Goal: Task Accomplishment & Management: Complete application form

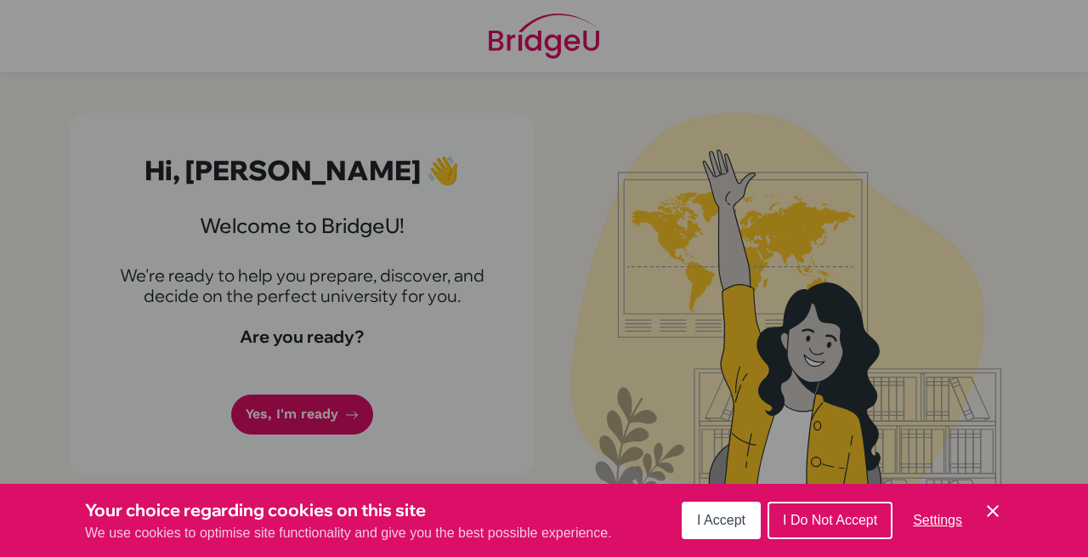
click at [990, 508] on icon "Save and close" at bounding box center [993, 511] width 12 height 12
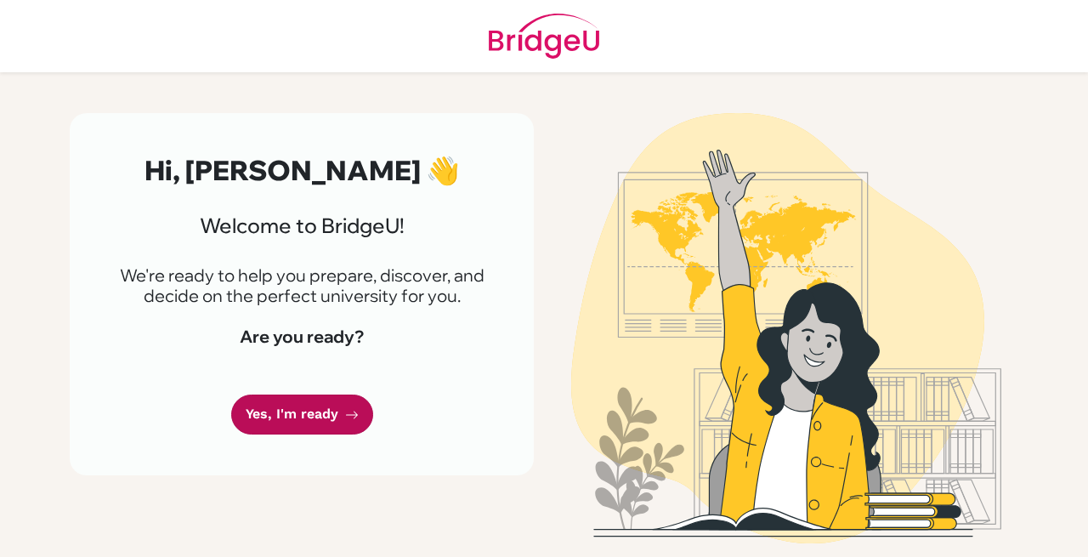
click at [328, 416] on link "Yes, I'm ready" at bounding box center [302, 414] width 142 height 40
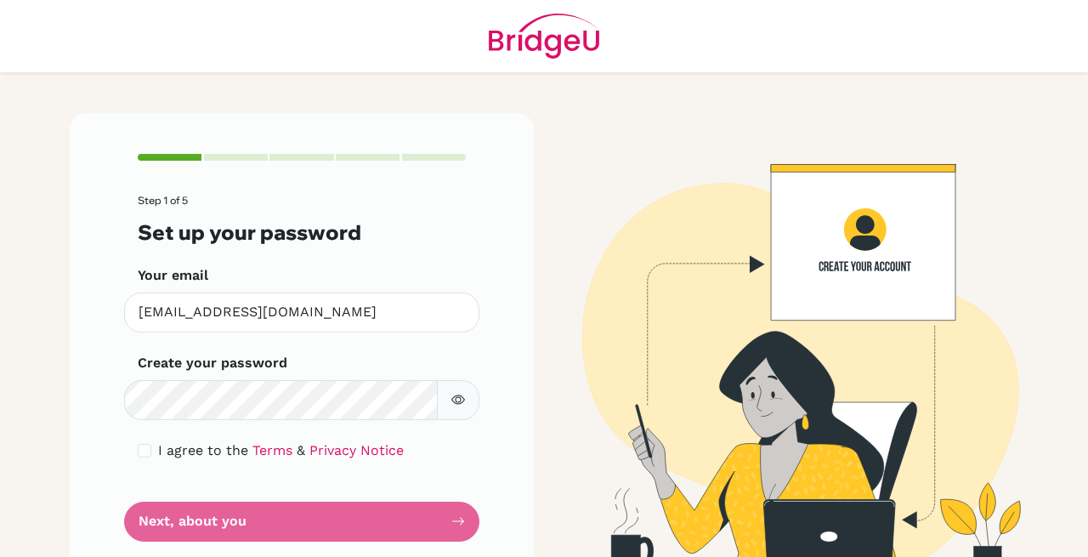
scroll to position [38, 0]
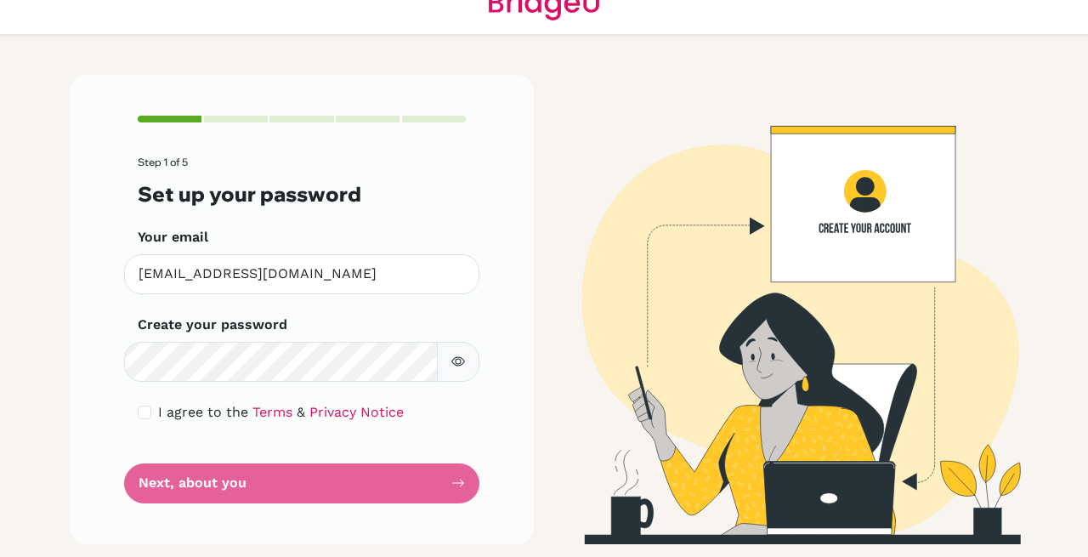
click at [457, 366] on icon "button" at bounding box center [458, 362] width 14 height 14
click at [455, 363] on icon "button" at bounding box center [458, 362] width 6 height 6
click at [141, 412] on input "checkbox" at bounding box center [145, 413] width 14 height 14
checkbox input "true"
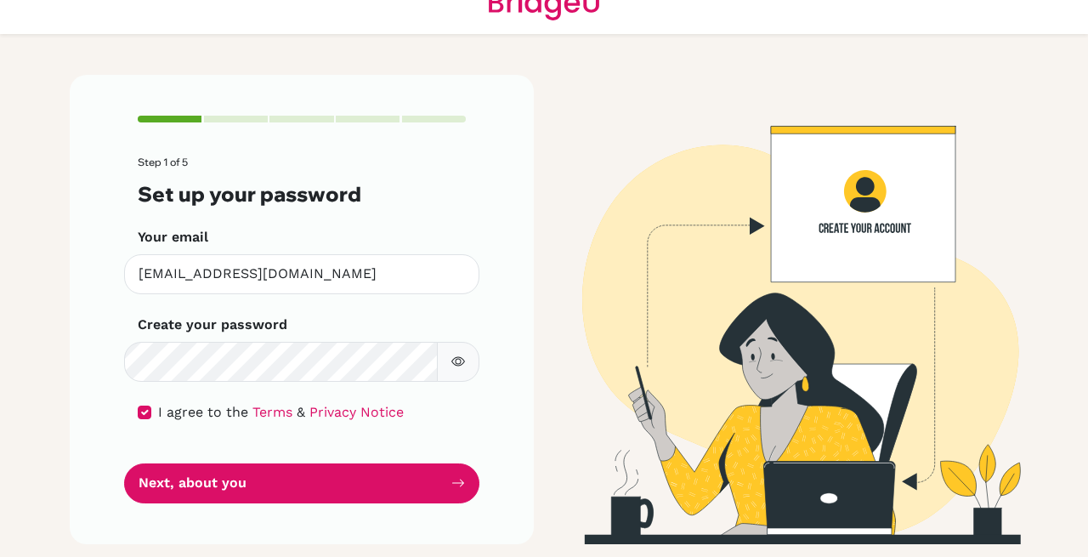
click at [443, 356] on button "button" at bounding box center [458, 362] width 43 height 40
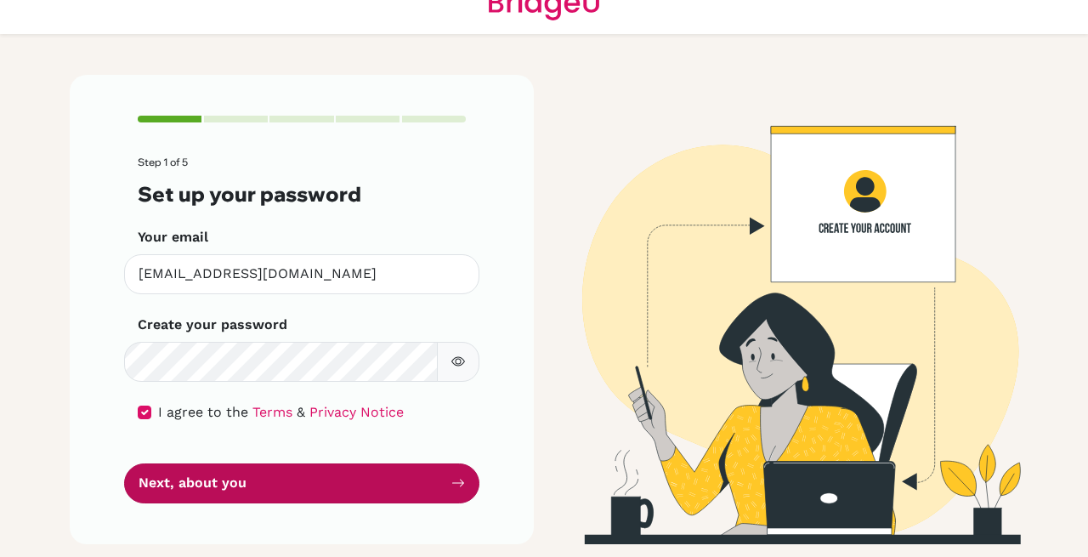
click at [270, 480] on button "Next, about you" at bounding box center [301, 483] width 355 height 40
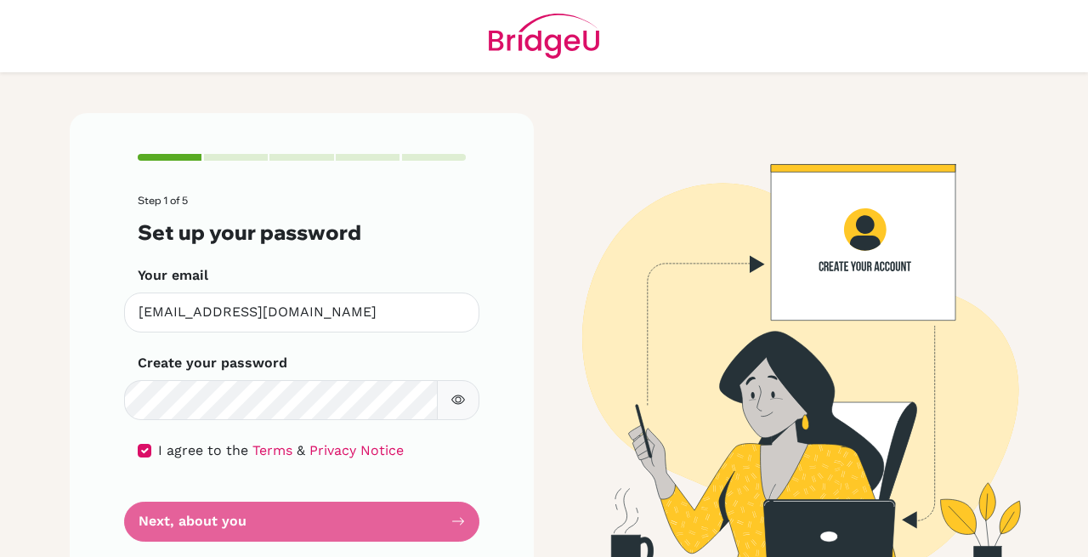
scroll to position [38, 0]
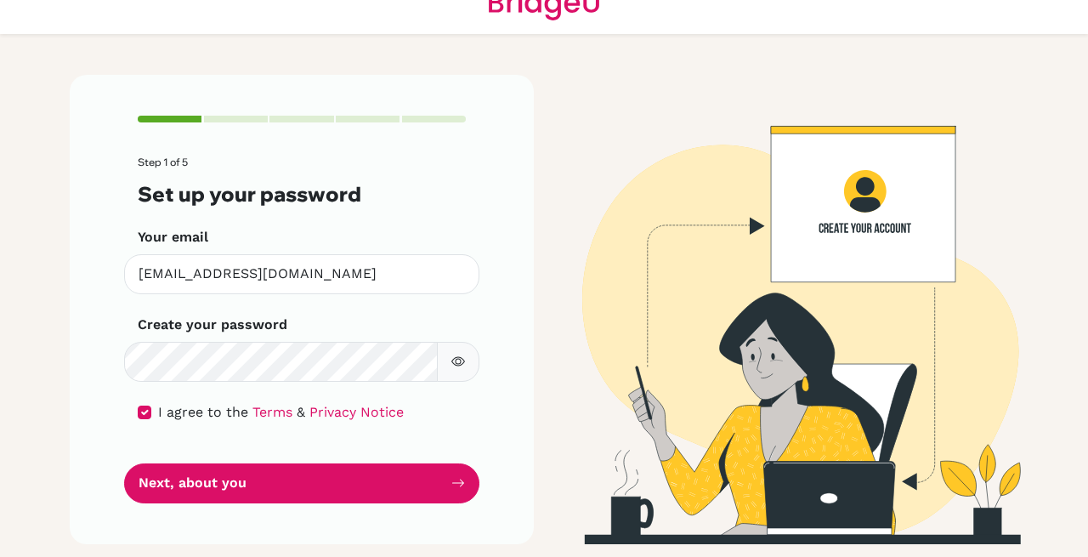
click at [458, 360] on button "button" at bounding box center [458, 362] width 43 height 40
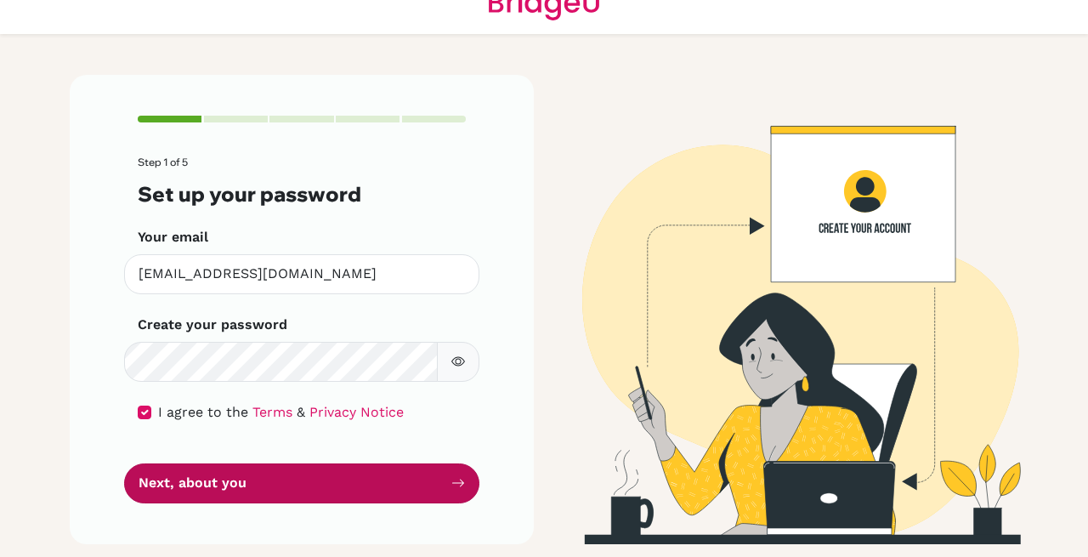
click at [357, 477] on button "Next, about you" at bounding box center [301, 483] width 355 height 40
